Goal: Find specific page/section: Find specific page/section

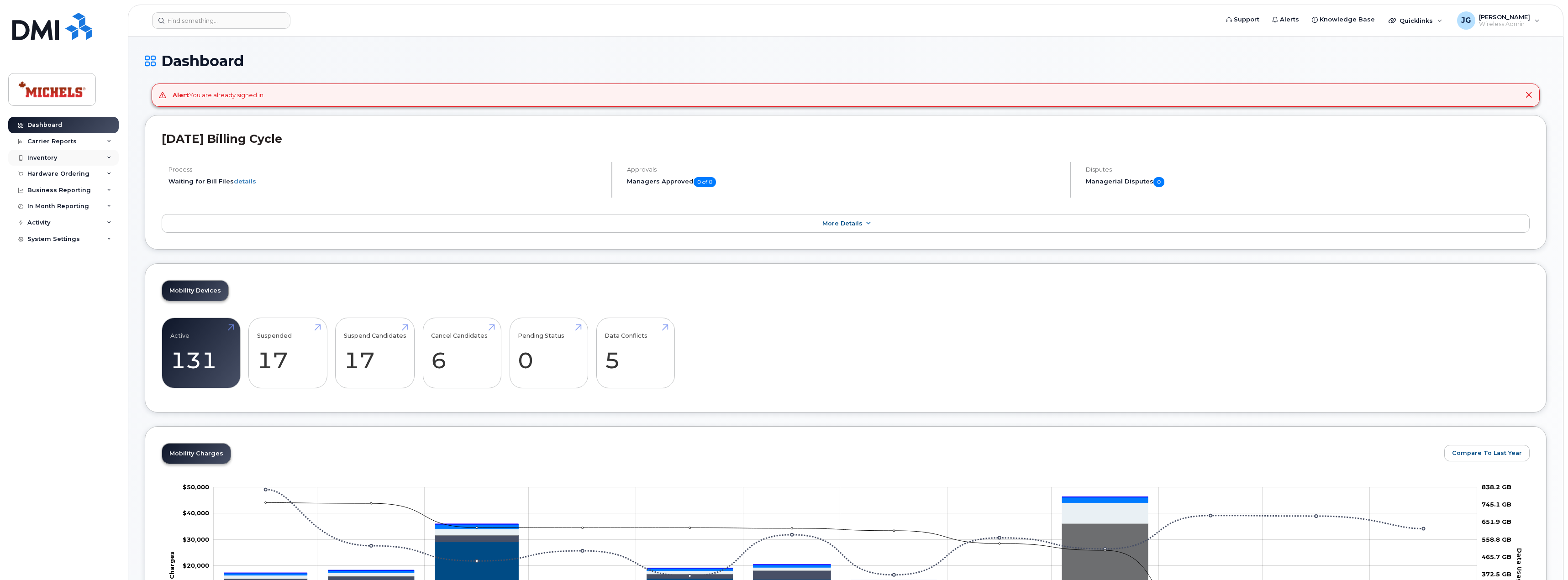
click at [50, 155] on div "Inventory" at bounding box center [42, 158] width 30 height 8
click at [55, 174] on div "Mobility Devices" at bounding box center [57, 174] width 51 height 9
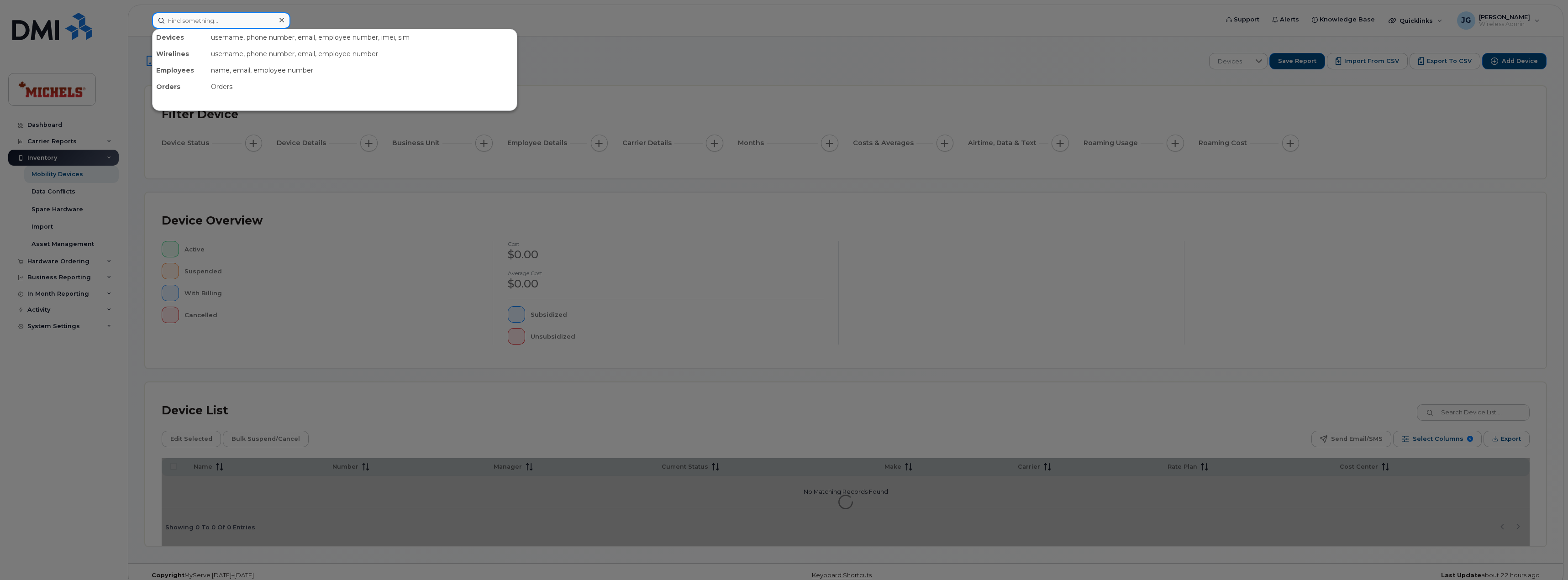
click at [211, 20] on input at bounding box center [220, 20] width 138 height 16
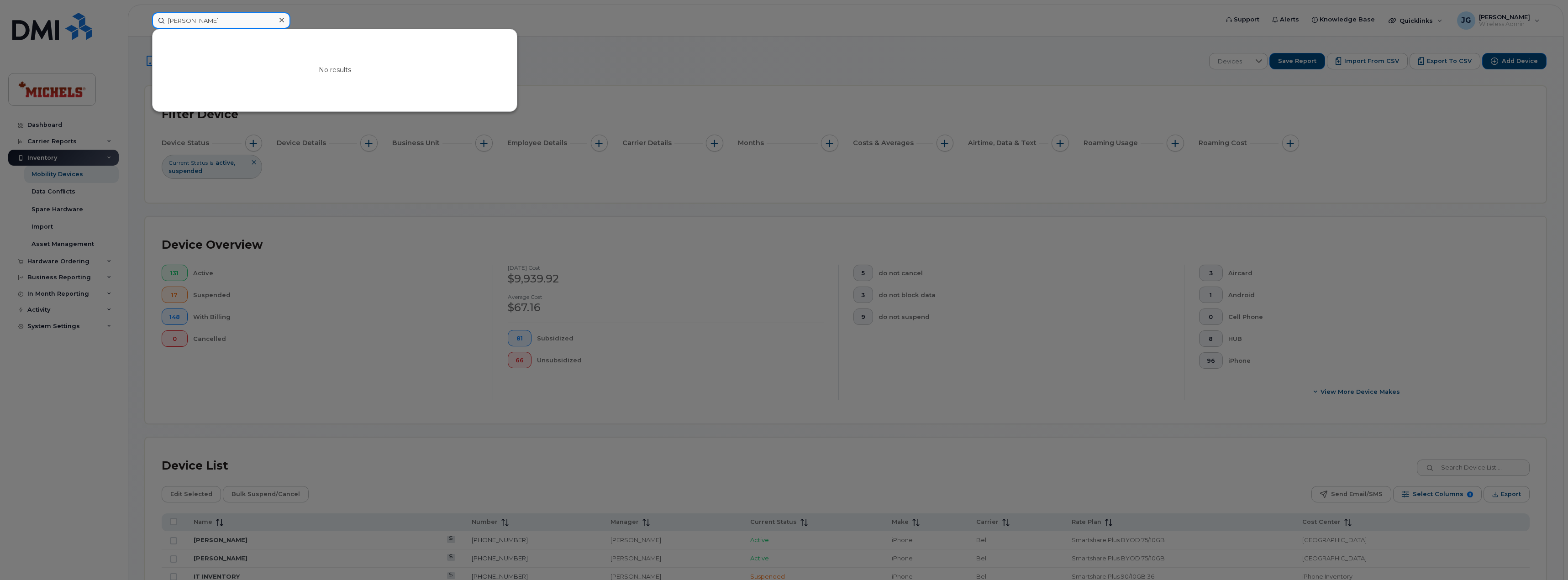
drag, startPoint x: 184, startPoint y: 24, endPoint x: 129, endPoint y: 23, distance: 55.0
click at [145, 23] on div "steve wynn No results" at bounding box center [682, 20] width 1075 height 16
drag, startPoint x: 200, startPoint y: 25, endPoint x: 219, endPoint y: 22, distance: 19.2
click at [201, 25] on input "steve wynn" at bounding box center [220, 20] width 138 height 16
type input "miles"
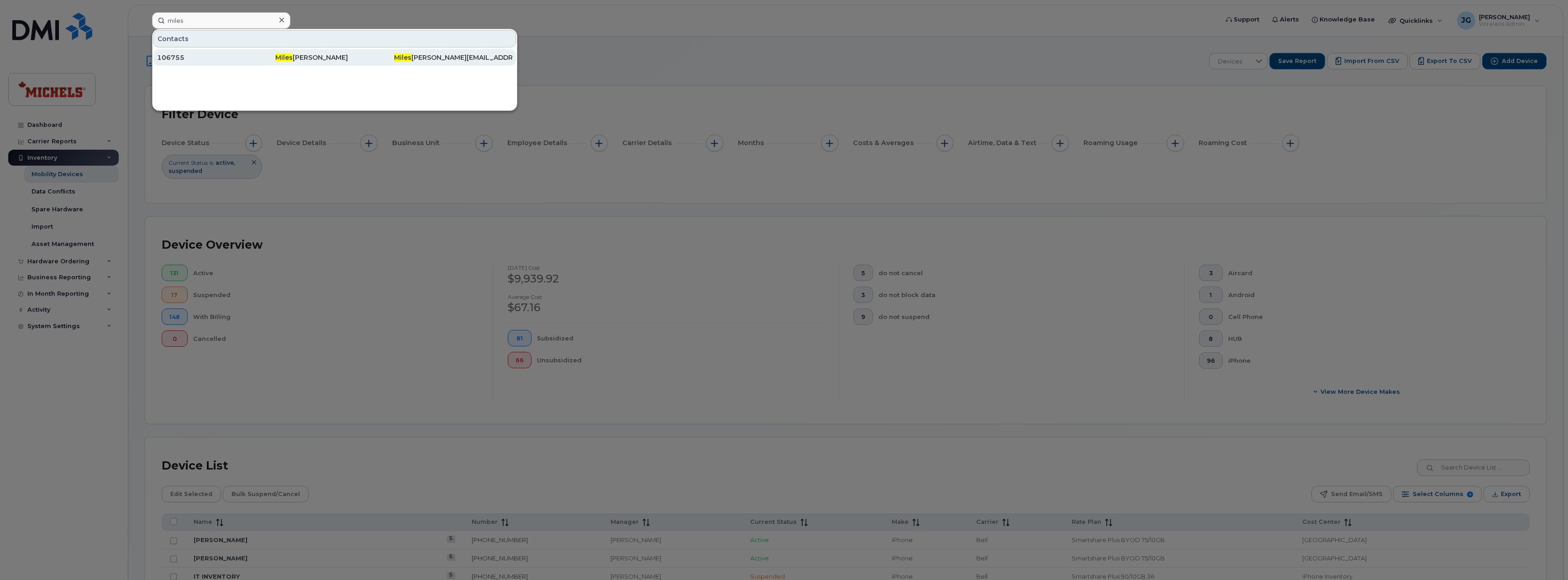
click at [243, 59] on div "106755" at bounding box center [216, 57] width 118 height 9
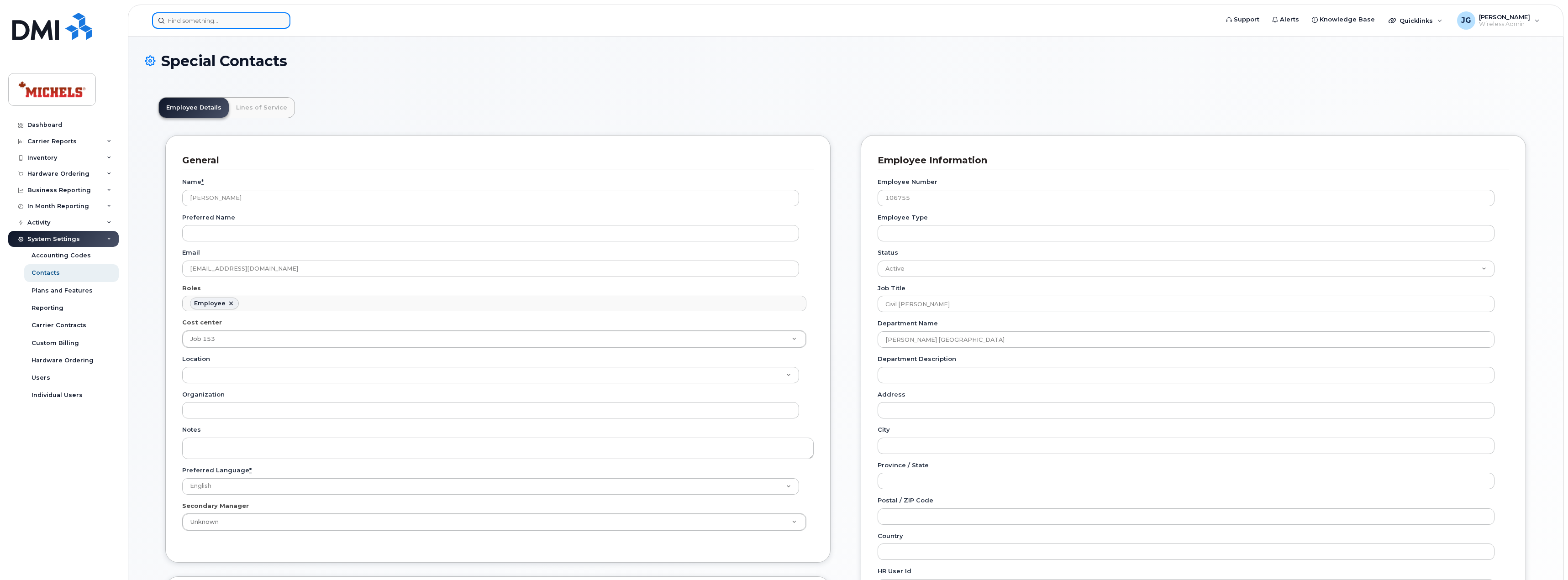
click at [192, 22] on input at bounding box center [220, 20] width 138 height 16
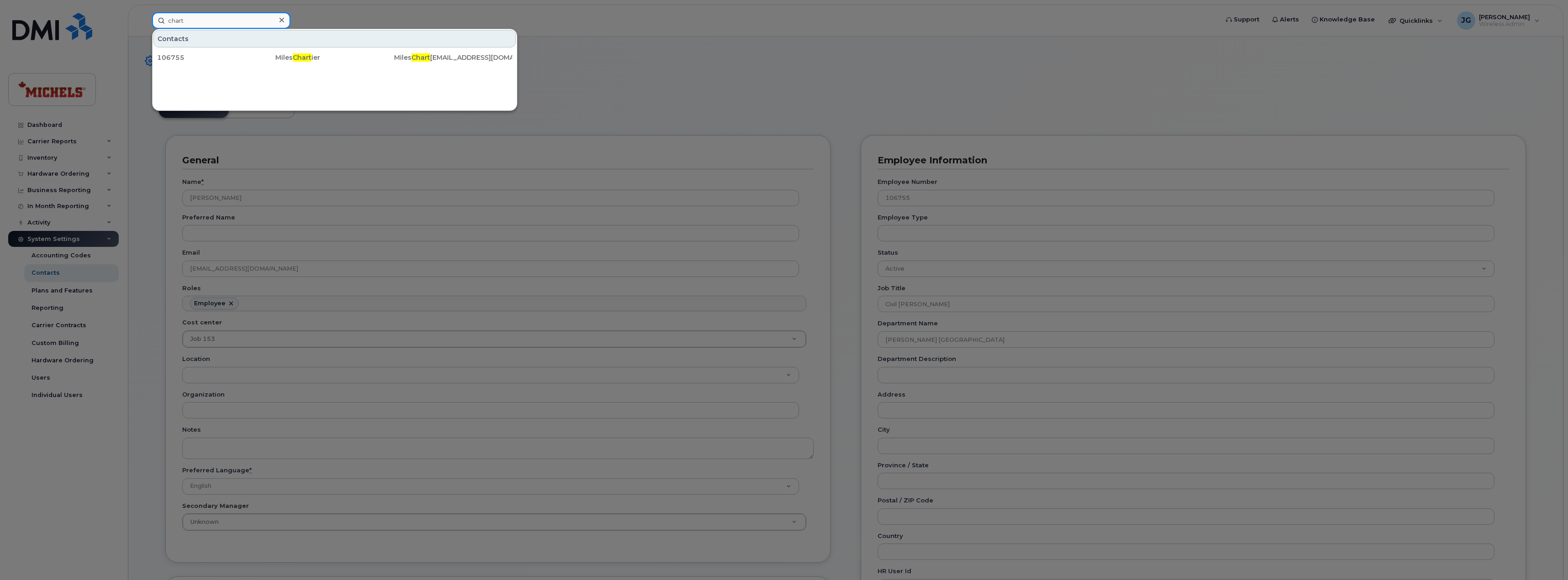
type input "chart"
